Goal: Complete application form: Complete application form

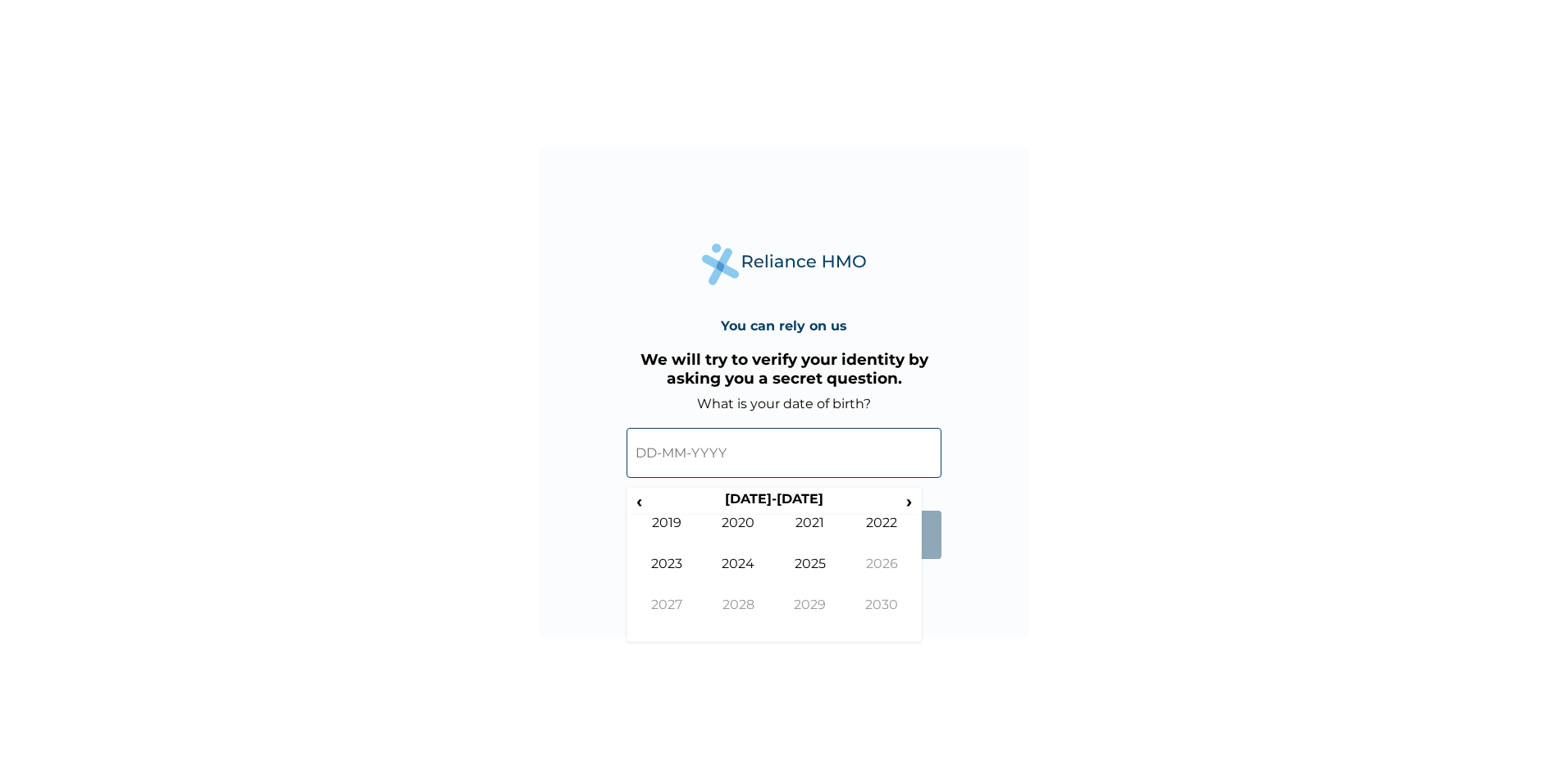
click at [636, 452] on input "text" at bounding box center [784, 452] width 315 height 50
click at [642, 502] on span "‹" at bounding box center [638, 501] width 17 height 20
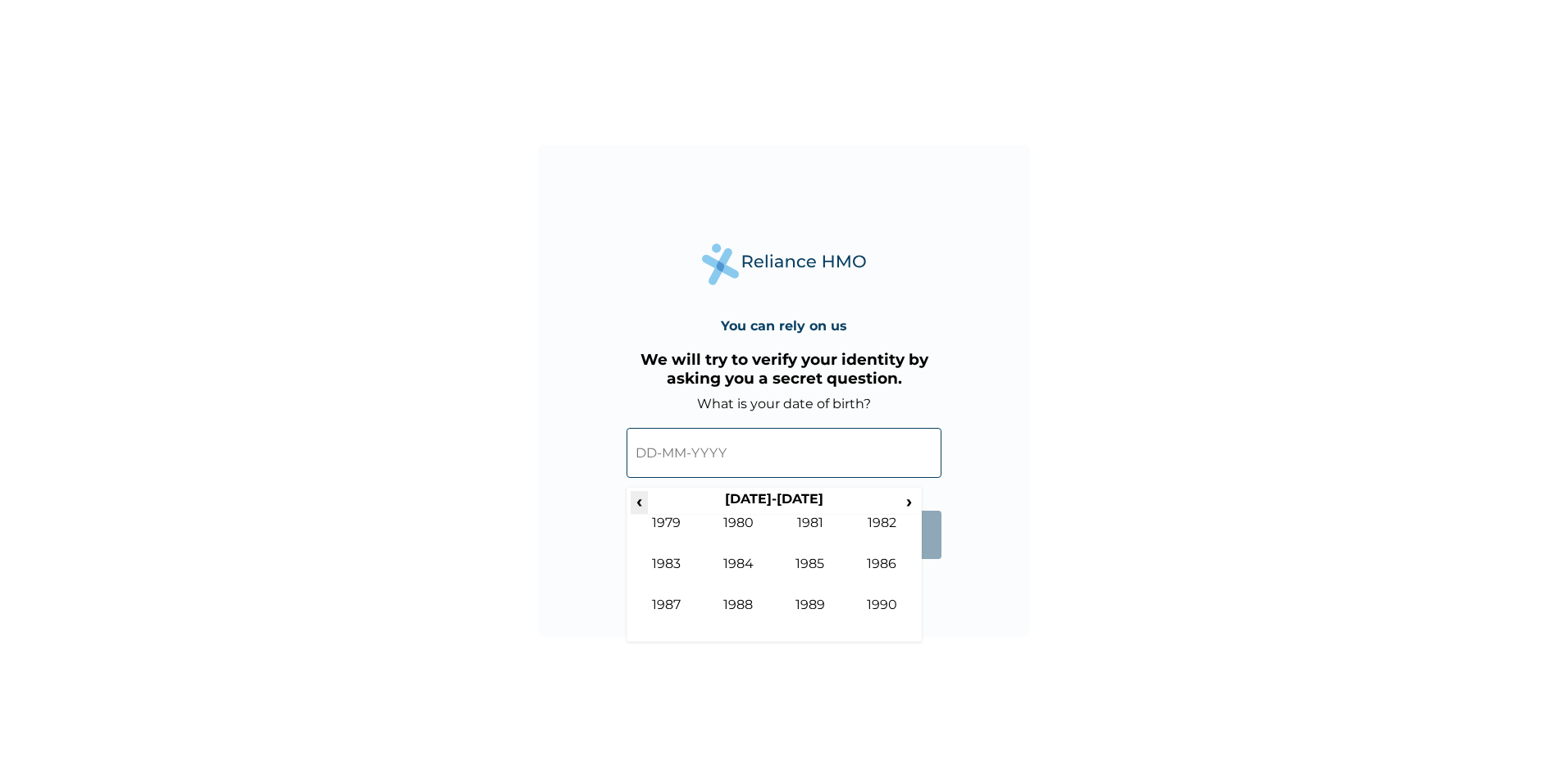
click at [642, 502] on span "‹" at bounding box center [638, 501] width 17 height 20
click at [906, 502] on span "›" at bounding box center [909, 501] width 18 height 20
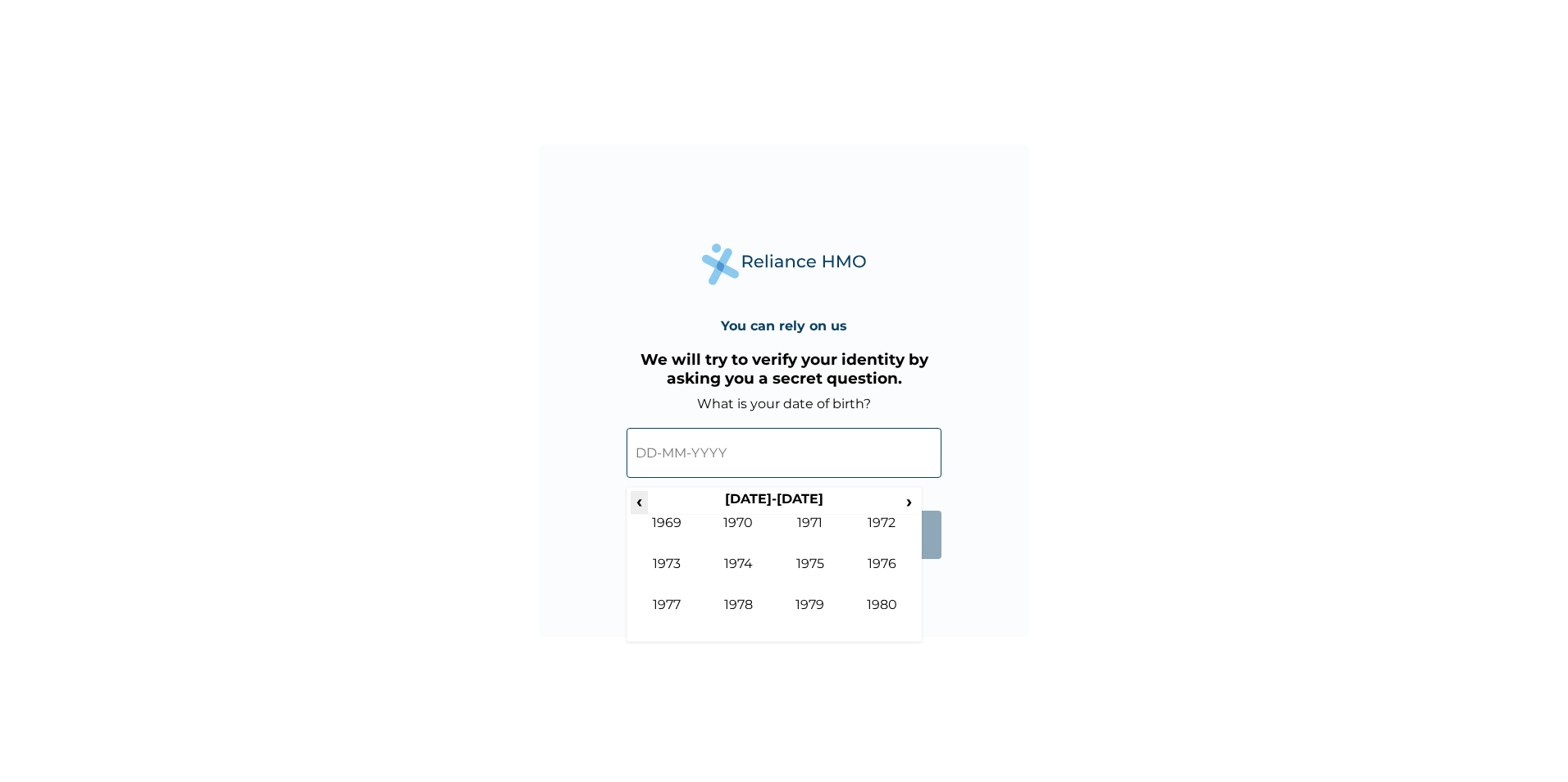
click at [642, 501] on span "‹" at bounding box center [638, 501] width 17 height 20
click at [742, 604] on td "1968" at bounding box center [739, 617] width 72 height 41
click at [885, 524] on td "Apr" at bounding box center [882, 535] width 72 height 41
click at [773, 616] on td "24" at bounding box center [773, 617] width 41 height 23
type input "[DATE]"
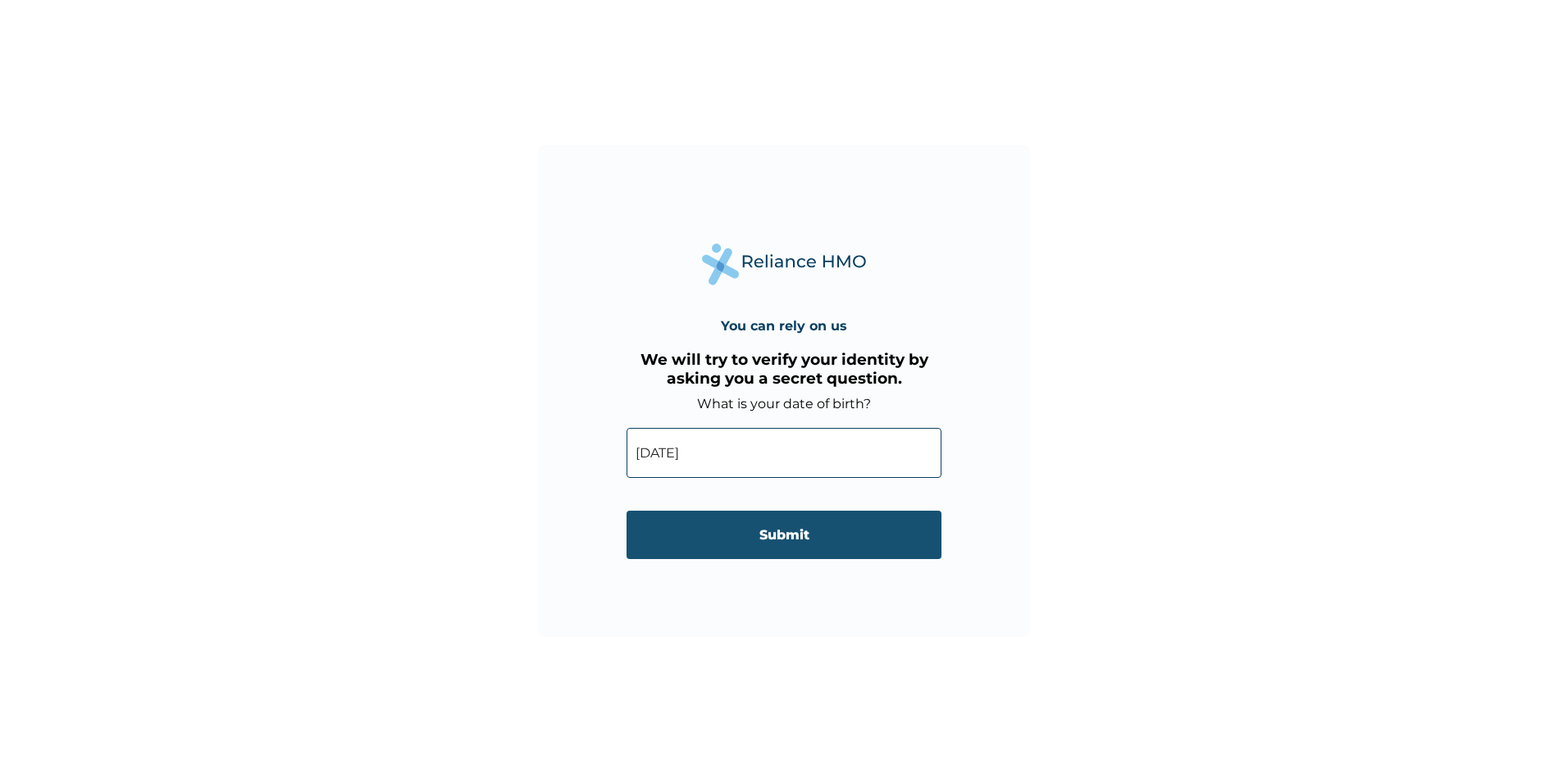
click at [782, 538] on input "Submit" at bounding box center [784, 535] width 315 height 49
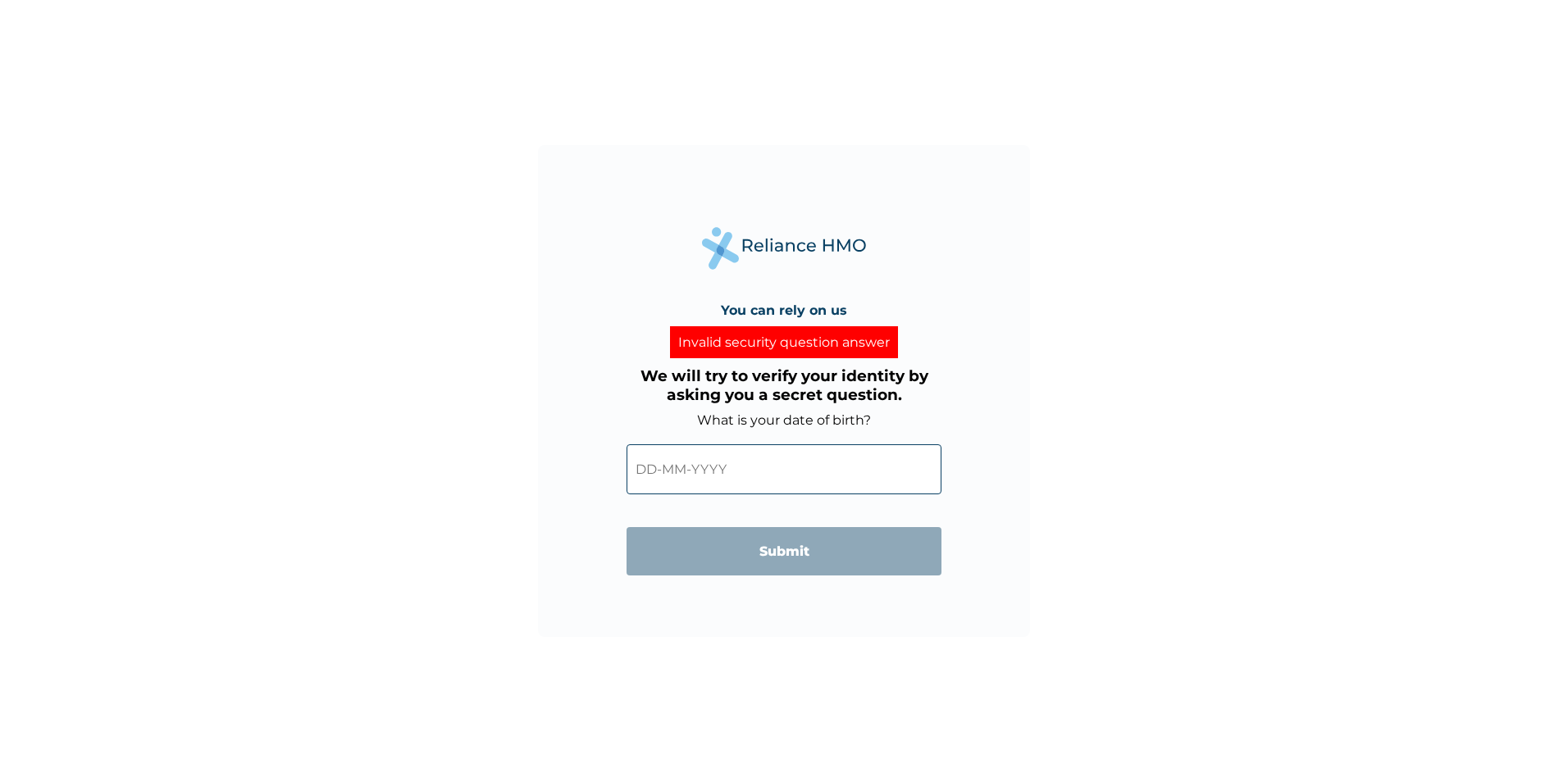
click at [733, 462] on input "text" at bounding box center [784, 469] width 315 height 50
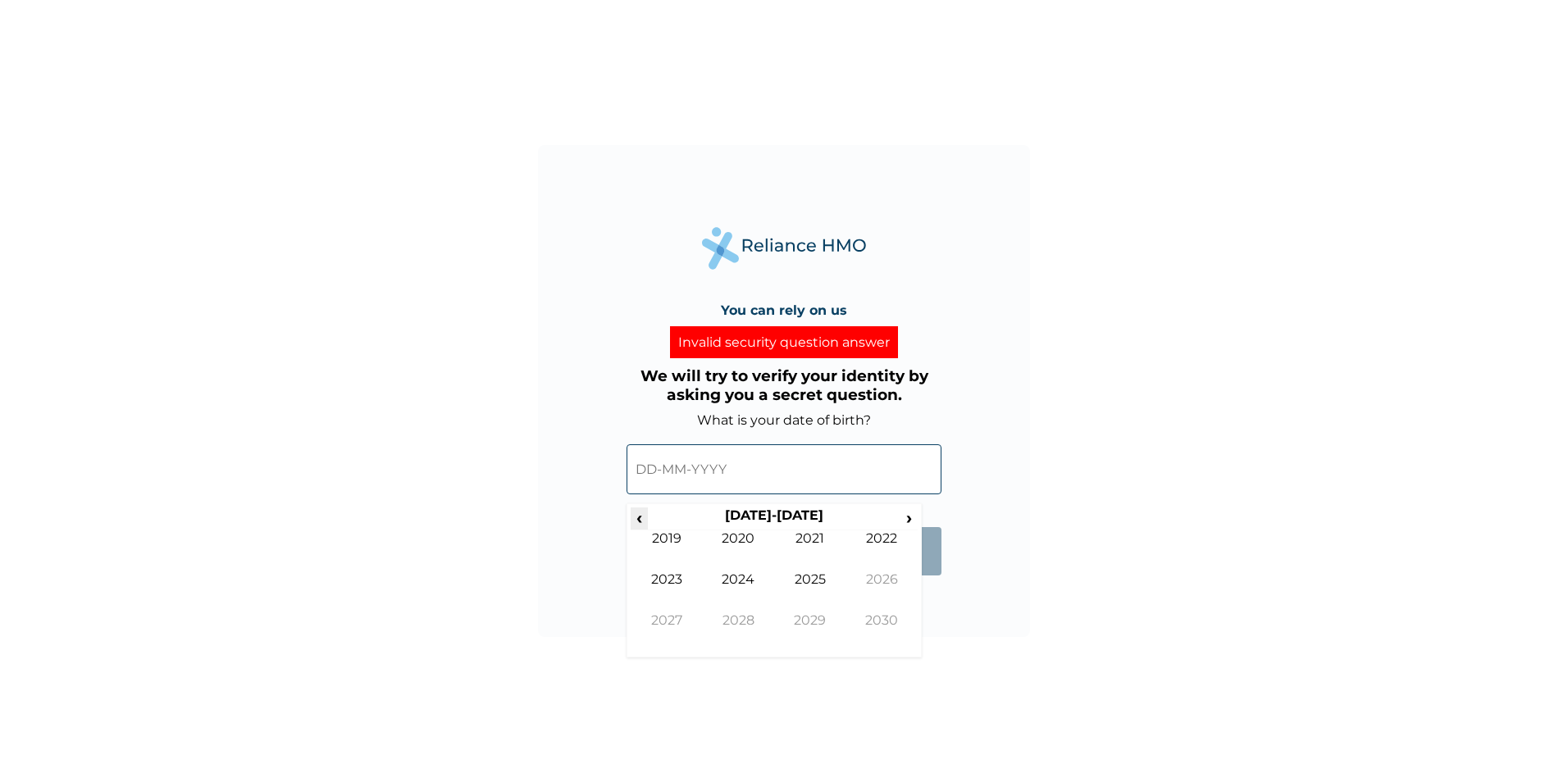
click at [643, 518] on span "‹" at bounding box center [638, 517] width 17 height 20
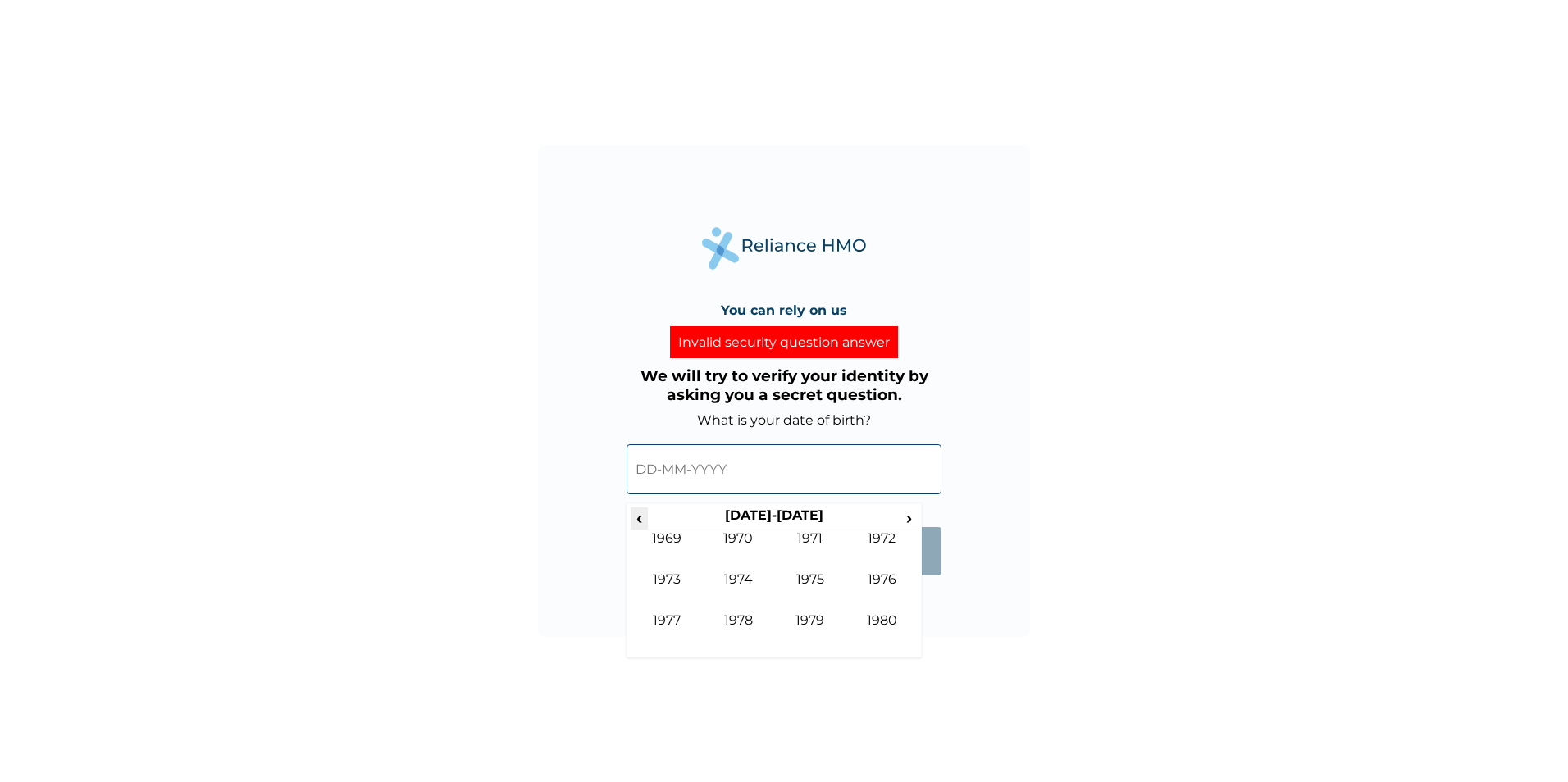
click at [643, 518] on span "‹" at bounding box center [638, 517] width 17 height 20
click at [744, 620] on td "1968" at bounding box center [739, 633] width 72 height 41
click at [890, 537] on td "Apr" at bounding box center [882, 550] width 72 height 41
click at [780, 630] on td "24" at bounding box center [773, 634] width 41 height 23
type input "[DATE]"
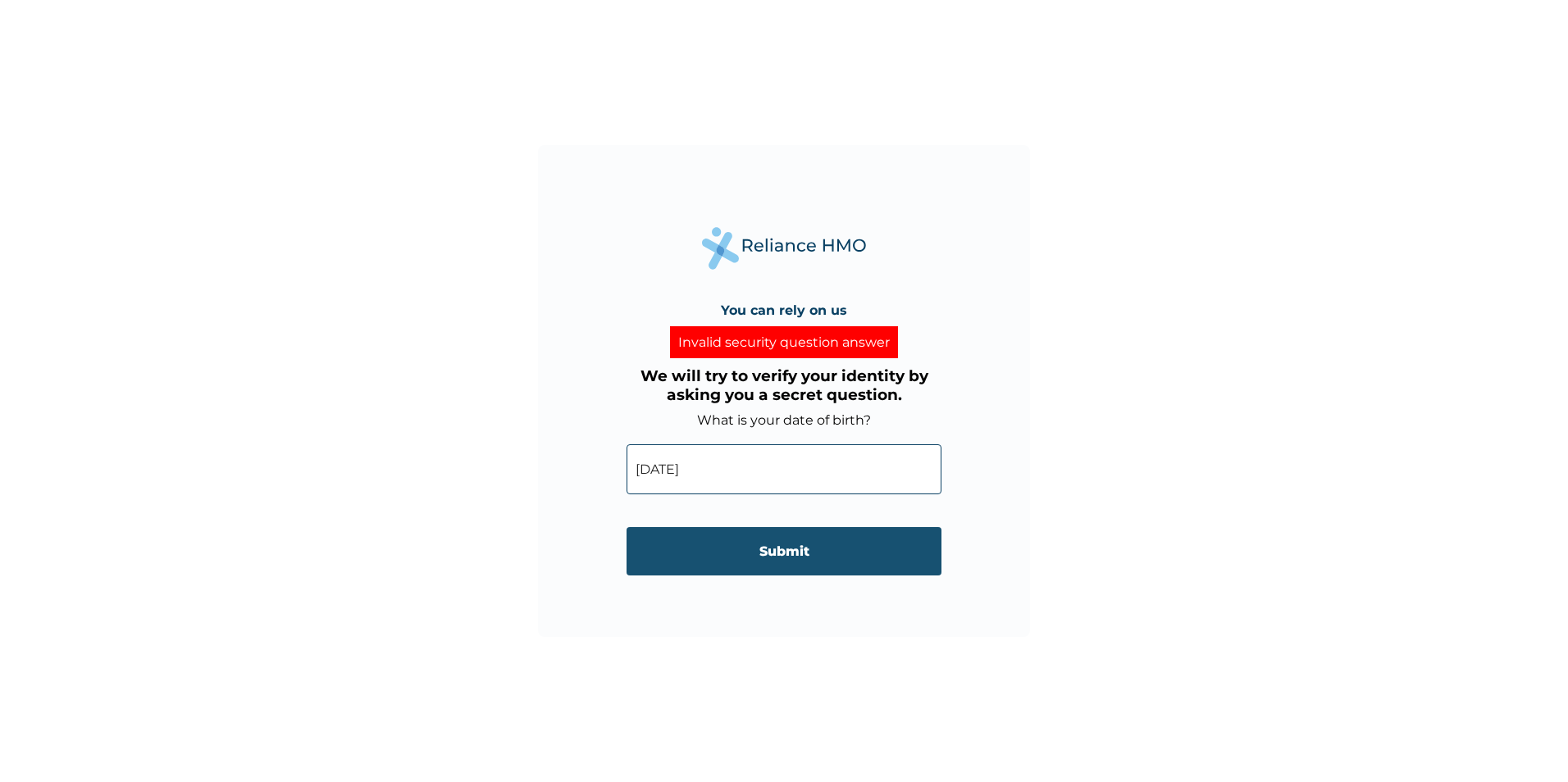
click at [781, 552] on input "Submit" at bounding box center [784, 550] width 315 height 49
